Goal: Task Accomplishment & Management: Complete application form

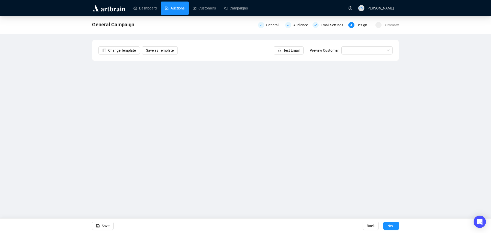
click at [183, 8] on link "Auctions" at bounding box center [175, 8] width 20 height 13
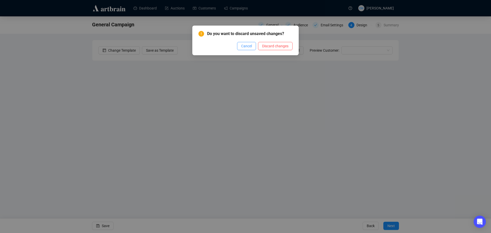
click at [245, 47] on span "Cancel" at bounding box center [246, 46] width 11 height 6
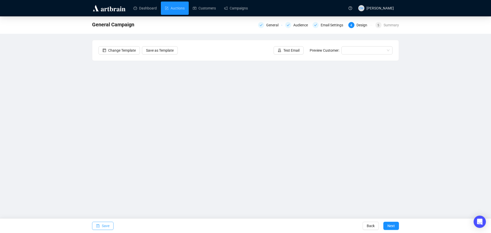
click at [107, 228] on span "Save" at bounding box center [106, 226] width 8 height 14
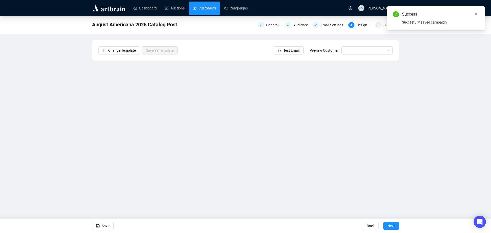
click at [211, 8] on link "Customers" at bounding box center [204, 8] width 23 height 13
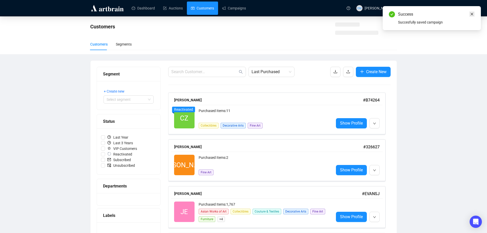
click at [471, 11] on link "Close" at bounding box center [472, 14] width 6 height 6
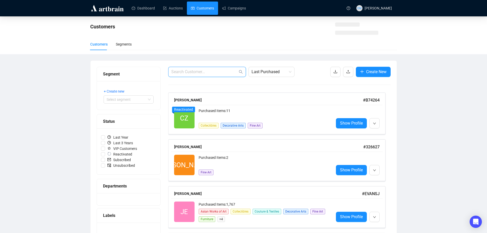
click at [222, 69] on input "text" at bounding box center [204, 72] width 66 height 6
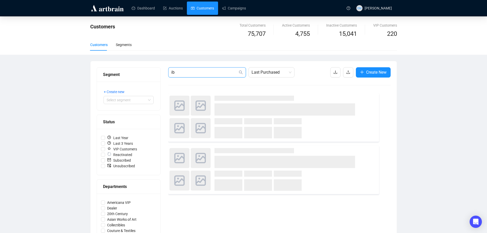
type input "i"
type input "f"
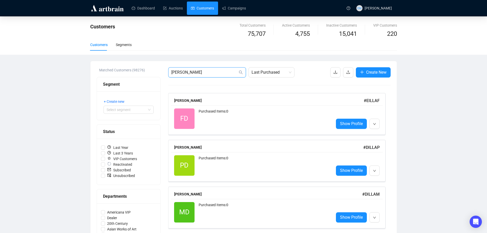
click at [172, 71] on input "dillard" at bounding box center [204, 72] width 66 height 6
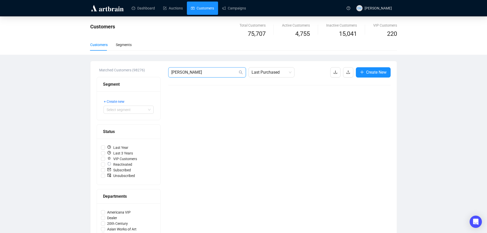
click at [210, 72] on input "anthony dillard" at bounding box center [204, 72] width 66 height 6
type input "anthony dillard"
click at [362, 73] on icon "plus" at bounding box center [362, 72] width 4 height 4
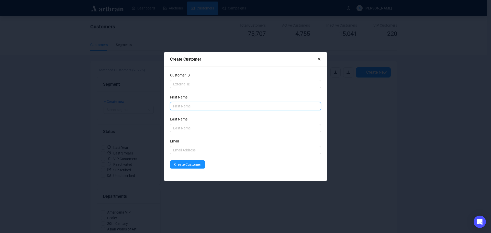
click at [250, 109] on input "text" at bounding box center [245, 106] width 151 height 8
type input "Anthony"
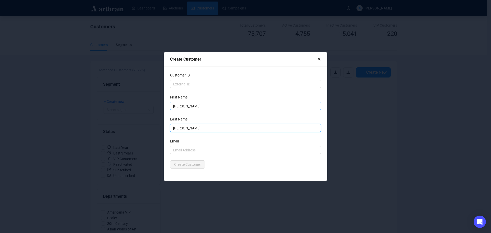
type input "Dillard"
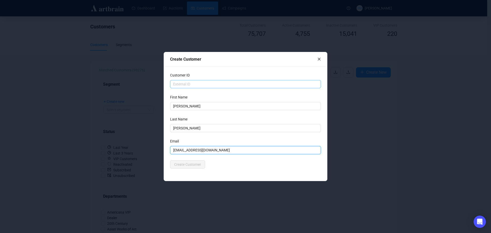
type input "ibuycomics2@gmail.com"
click at [203, 87] on input "text" at bounding box center [245, 84] width 151 height 8
click at [194, 166] on span "Create Customer" at bounding box center [187, 165] width 27 height 6
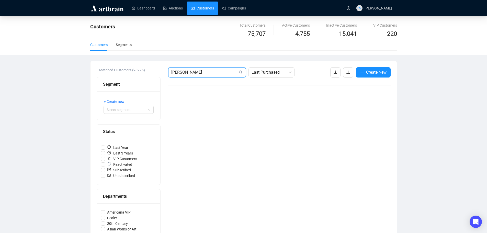
click at [210, 74] on input "anthony dillard" at bounding box center [204, 72] width 66 height 6
click at [242, 71] on icon "search" at bounding box center [241, 72] width 4 height 4
click at [238, 71] on span "anthony dillard" at bounding box center [207, 72] width 78 height 10
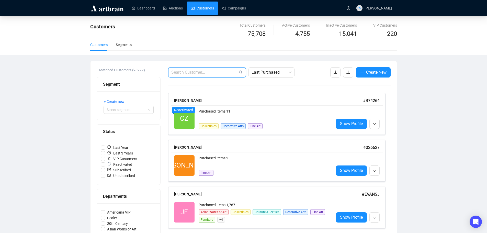
click at [216, 72] on input "text" at bounding box center [204, 72] width 66 height 6
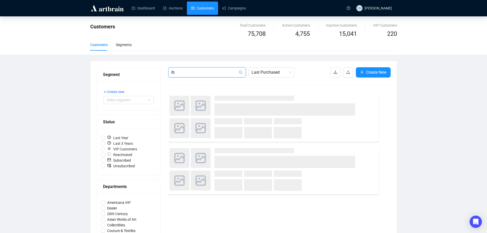
type input "i"
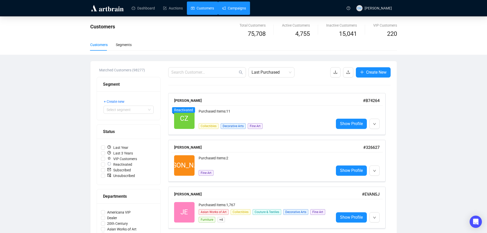
click at [228, 8] on link "Campaigns" at bounding box center [234, 8] width 24 height 13
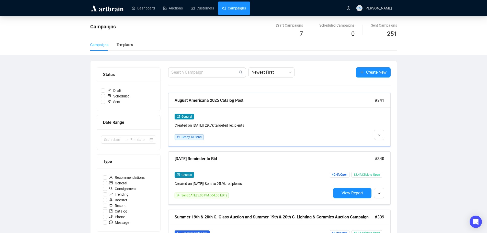
click at [275, 116] on div "General" at bounding box center [253, 117] width 157 height 6
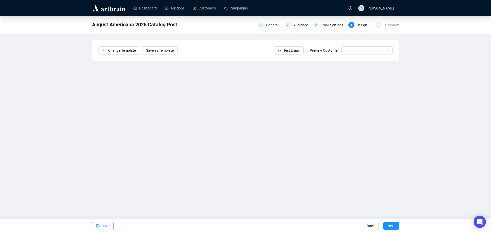
click at [109, 226] on button "Save" at bounding box center [102, 226] width 21 height 8
click at [107, 227] on span "Save" at bounding box center [106, 226] width 8 height 14
click at [329, 24] on div "Email Settings" at bounding box center [334, 25] width 26 height 6
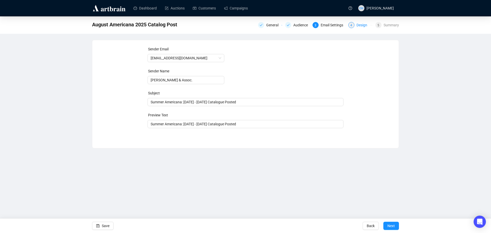
click at [357, 25] on div "Design" at bounding box center [364, 25] width 14 height 6
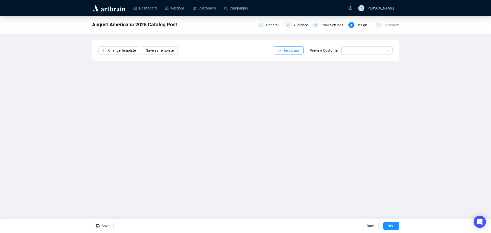
click at [295, 50] on span "Test Email" at bounding box center [291, 51] width 16 height 6
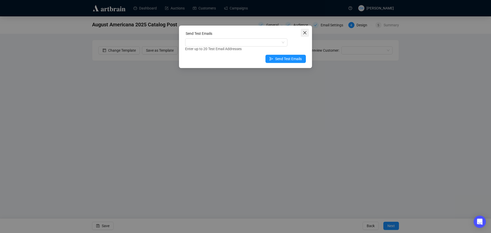
click at [304, 32] on icon "close" at bounding box center [305, 33] width 4 height 4
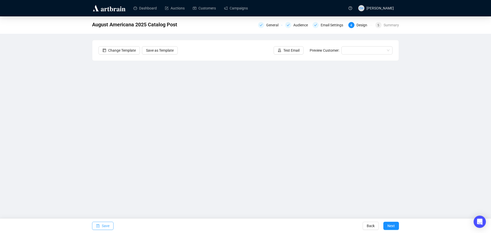
click at [104, 225] on span "Save" at bounding box center [106, 226] width 8 height 14
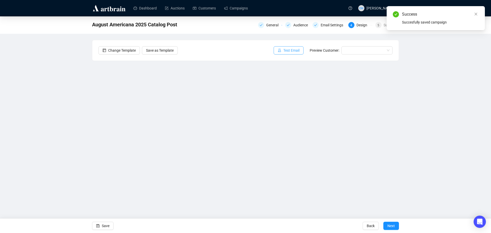
click at [297, 50] on span "Test Email" at bounding box center [291, 51] width 16 height 6
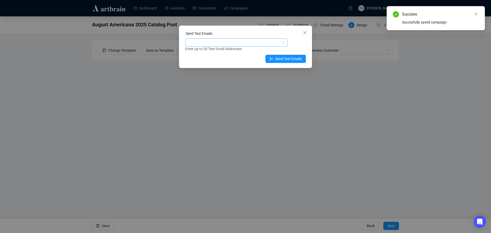
click at [243, 41] on div at bounding box center [233, 42] width 95 height 7
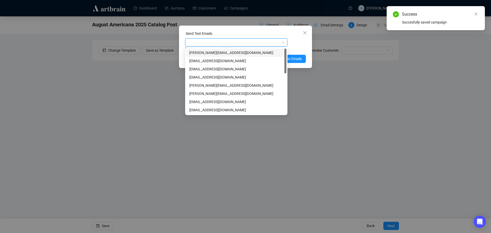
click at [239, 51] on div "[PERSON_NAME][EMAIL_ADDRESS][DOMAIN_NAME]" at bounding box center [236, 53] width 94 height 6
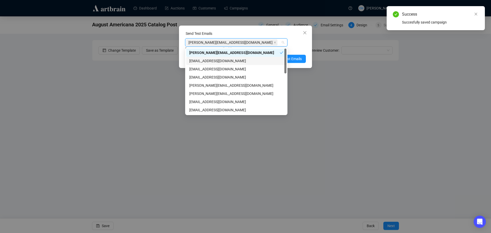
click at [237, 61] on div "[EMAIL_ADDRESS][DOMAIN_NAME]" at bounding box center [236, 61] width 94 height 6
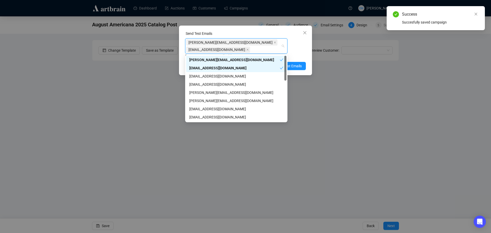
click at [297, 47] on div "[PERSON_NAME][EMAIL_ADDRESS][DOMAIN_NAME] [EMAIL_ADDRESS][DOMAIN_NAME] Enter up…" at bounding box center [245, 48] width 121 height 20
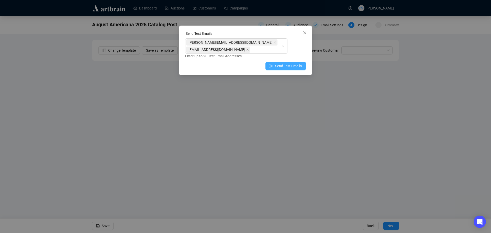
click at [282, 65] on span "Send Test Emails" at bounding box center [288, 66] width 27 height 6
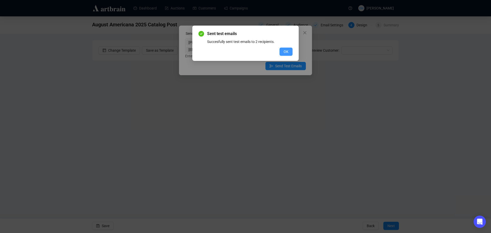
click at [283, 54] on button "OK" at bounding box center [286, 52] width 13 height 8
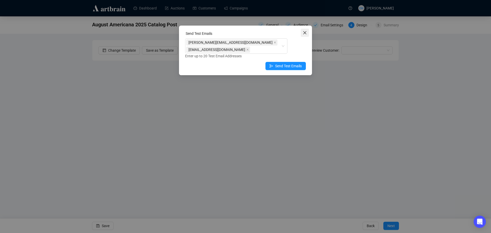
click at [306, 35] on icon "close" at bounding box center [305, 33] width 4 height 4
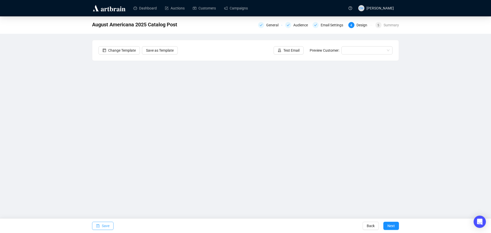
click at [104, 229] on span "Save" at bounding box center [106, 226] width 8 height 14
click at [287, 53] on span "Test Email" at bounding box center [291, 51] width 16 height 6
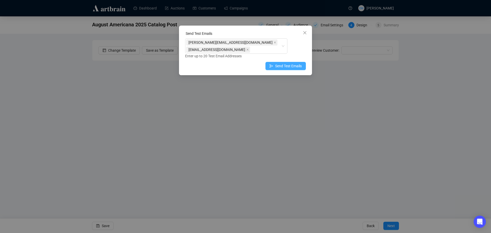
click at [288, 64] on span "Send Test Emails" at bounding box center [288, 66] width 27 height 6
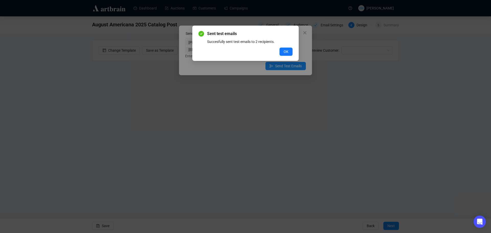
click at [286, 50] on span "OK" at bounding box center [286, 52] width 5 height 6
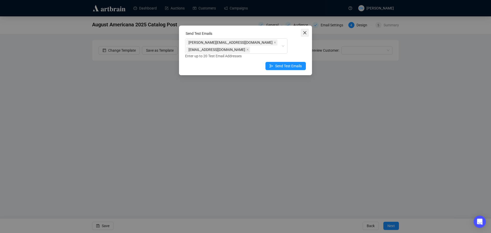
click at [304, 34] on icon "close" at bounding box center [305, 33] width 4 height 4
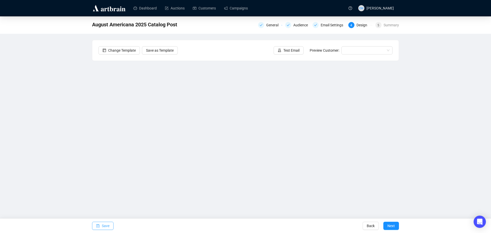
click at [105, 225] on span "Save" at bounding box center [106, 226] width 8 height 14
click at [107, 227] on span "Save" at bounding box center [106, 226] width 8 height 14
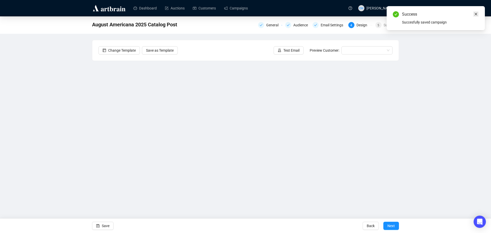
click at [477, 15] on icon "close" at bounding box center [476, 14] width 4 height 4
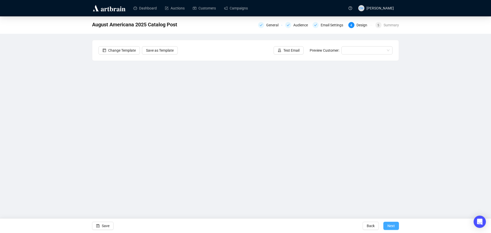
click at [391, 227] on span "Next" at bounding box center [390, 226] width 7 height 14
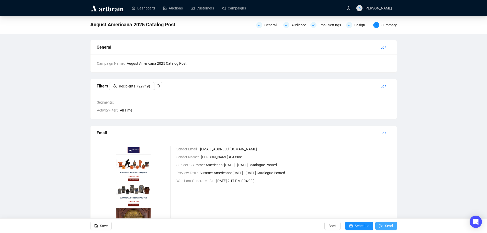
click at [383, 225] on button "Send" at bounding box center [386, 226] width 22 height 8
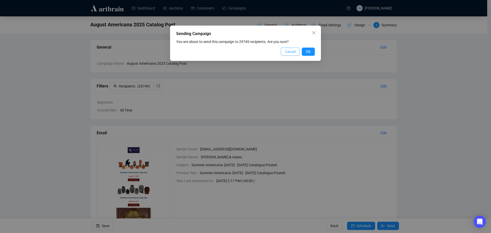
click at [292, 51] on span "Cancel" at bounding box center [290, 52] width 11 height 6
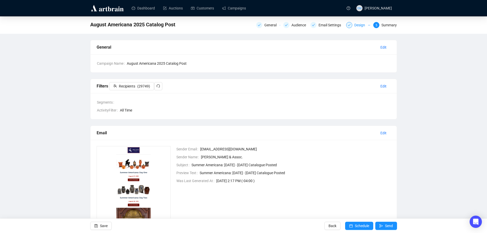
click at [354, 24] on div "Design" at bounding box center [358, 25] width 24 height 6
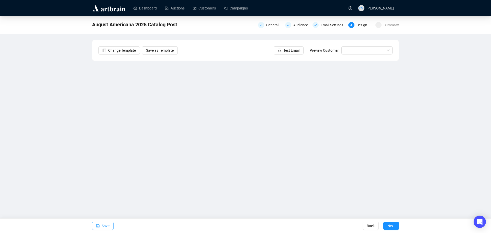
click at [108, 226] on span "Save" at bounding box center [106, 226] width 8 height 14
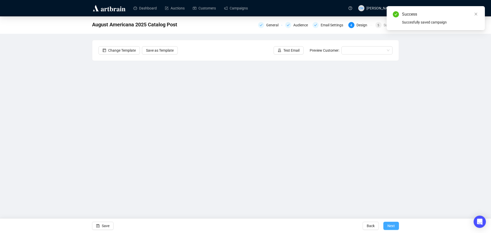
click at [395, 226] on span "Next" at bounding box center [390, 226] width 7 height 14
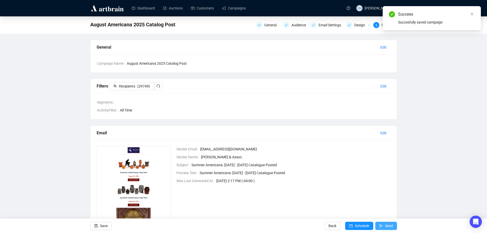
click at [392, 226] on span "Send" at bounding box center [389, 226] width 8 height 14
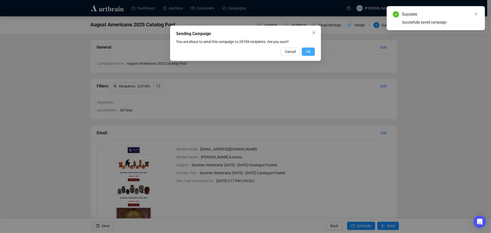
click at [306, 50] on button "OK" at bounding box center [308, 52] width 13 height 8
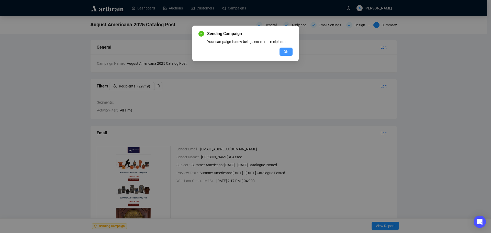
click at [287, 50] on span "OK" at bounding box center [286, 52] width 5 height 6
